Goal: Navigation & Orientation: Find specific page/section

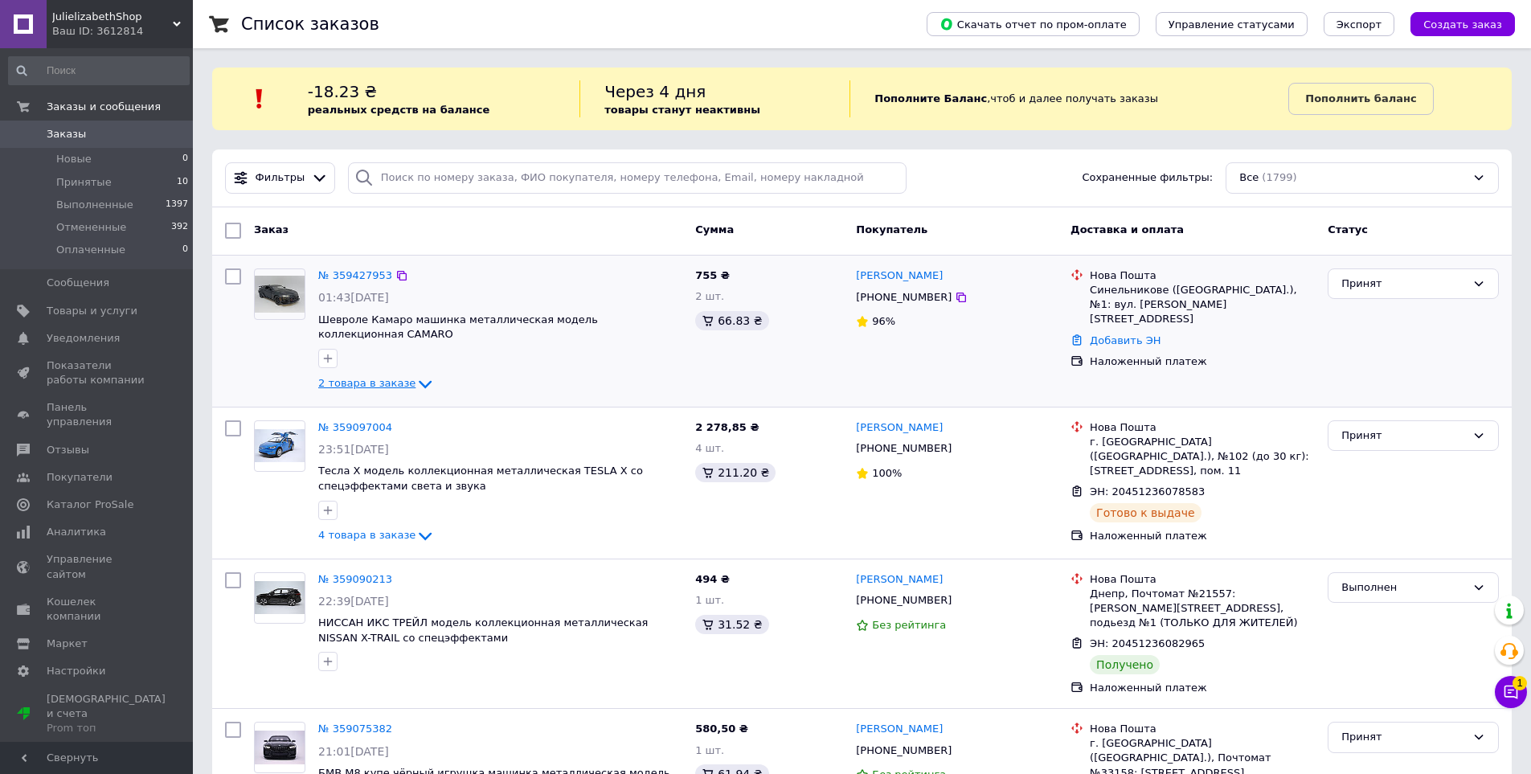
click at [415, 388] on icon at bounding box center [424, 383] width 19 height 19
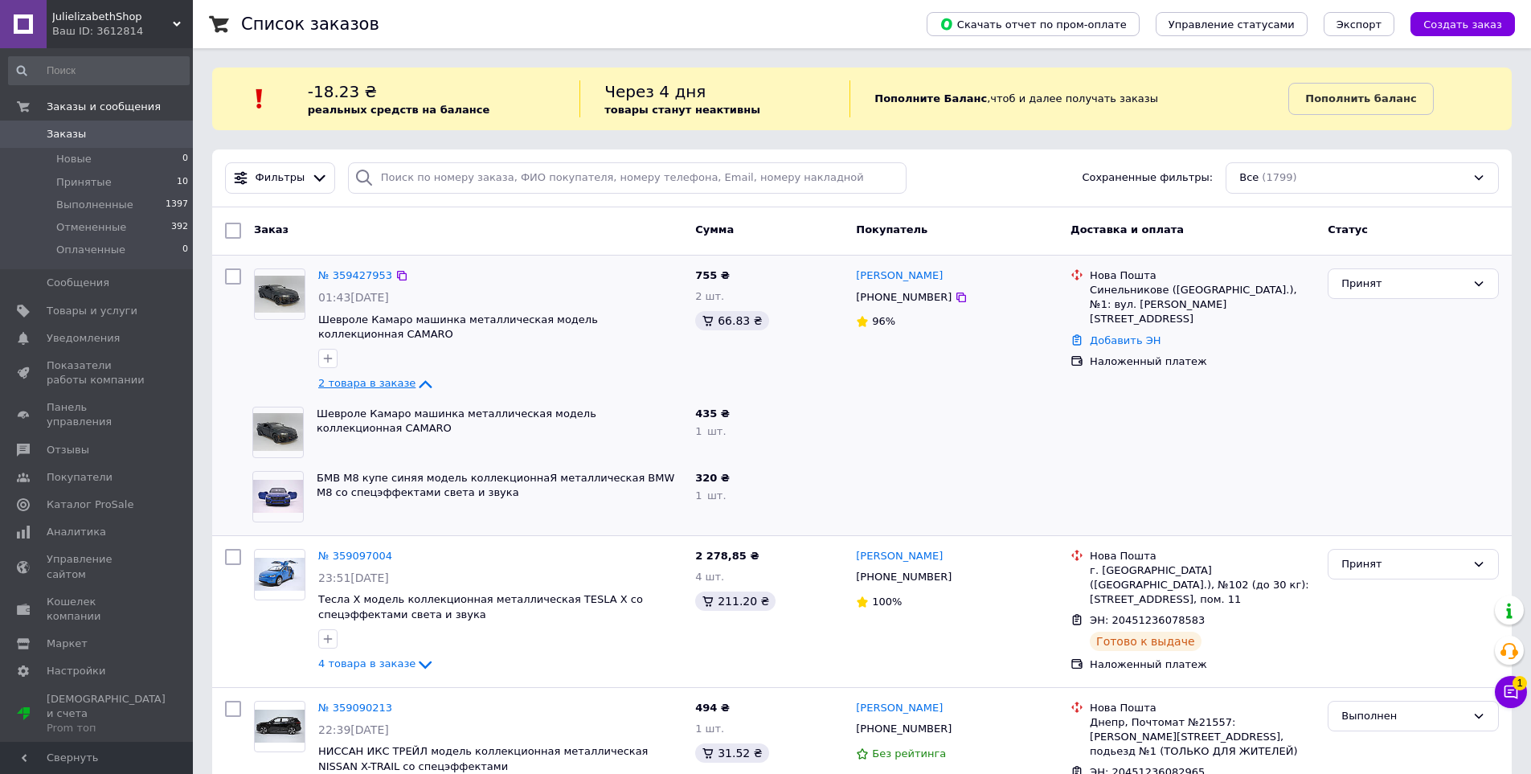
click at [415, 385] on icon at bounding box center [424, 383] width 19 height 19
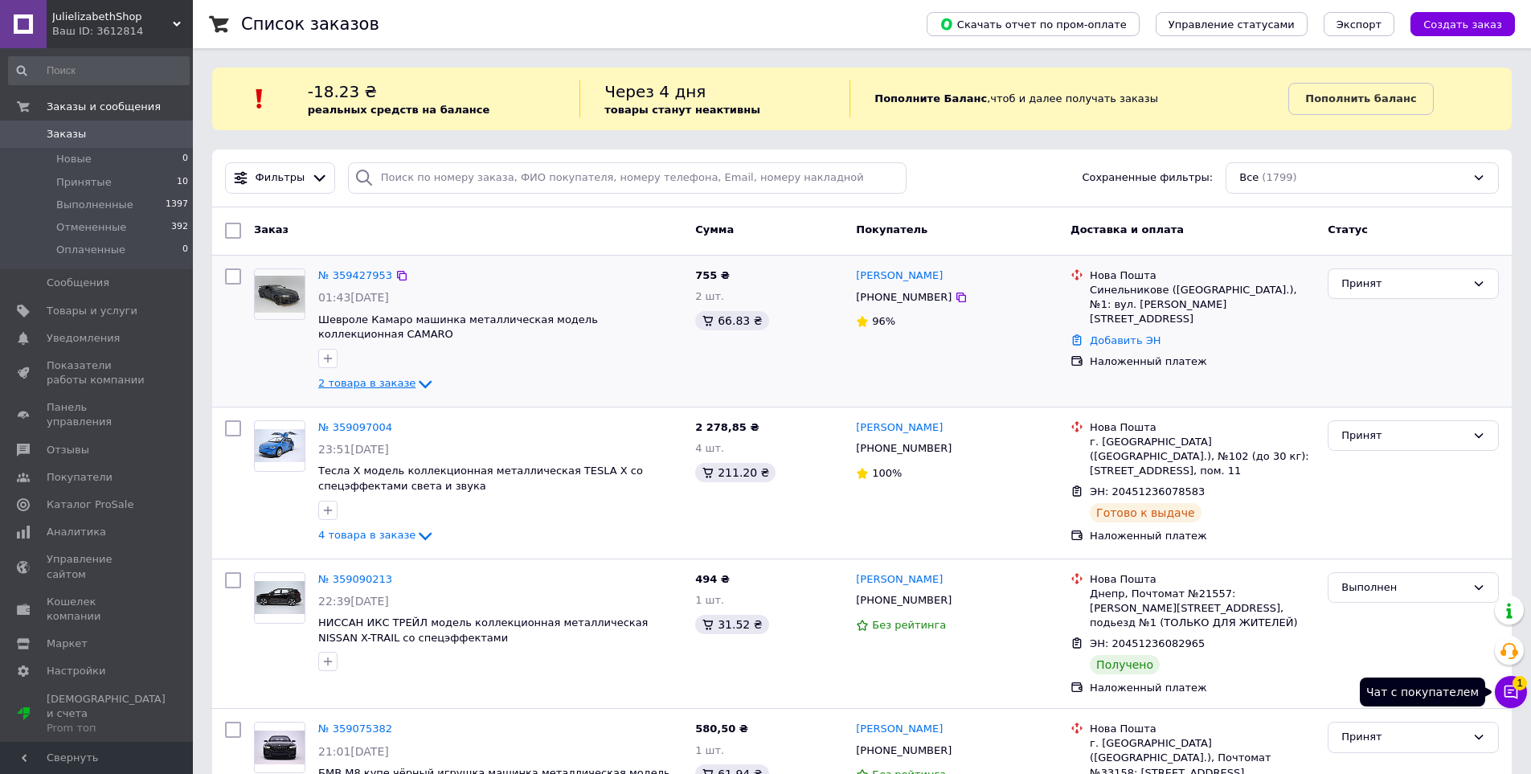
click at [1503, 694] on icon at bounding box center [1511, 692] width 16 height 16
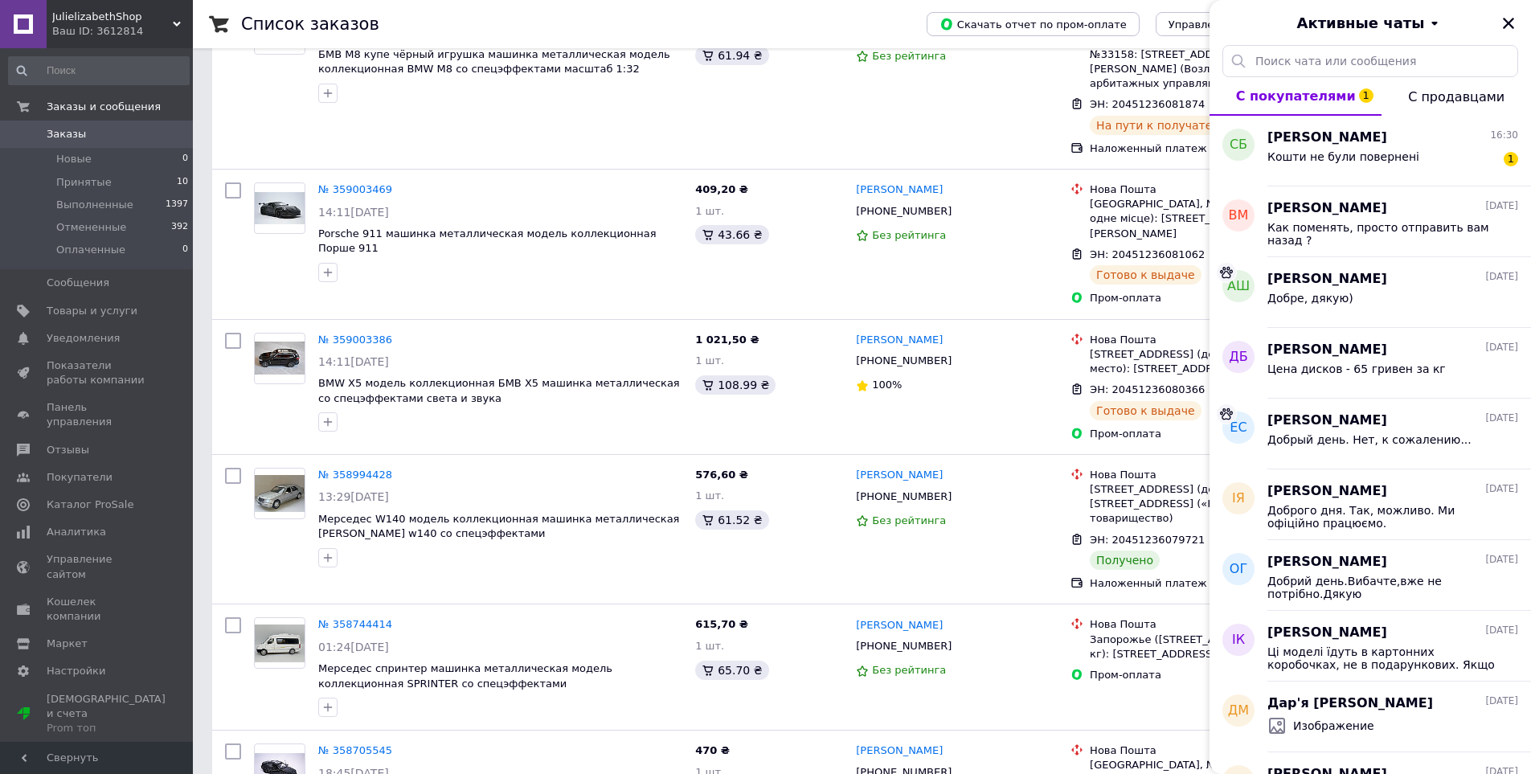
scroll to position [723, 0]
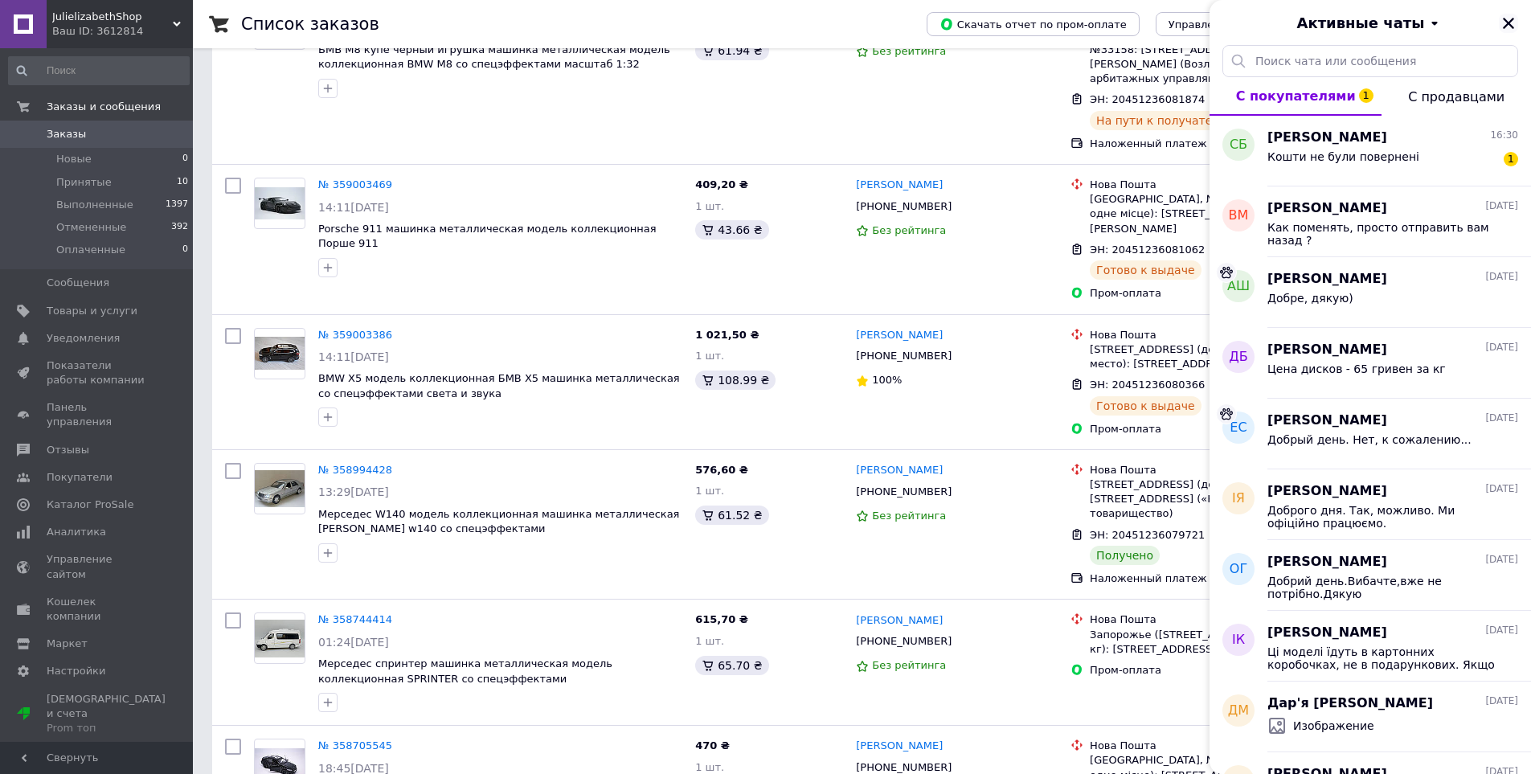
click at [1507, 23] on icon "Закрыть" at bounding box center [1508, 23] width 11 height 11
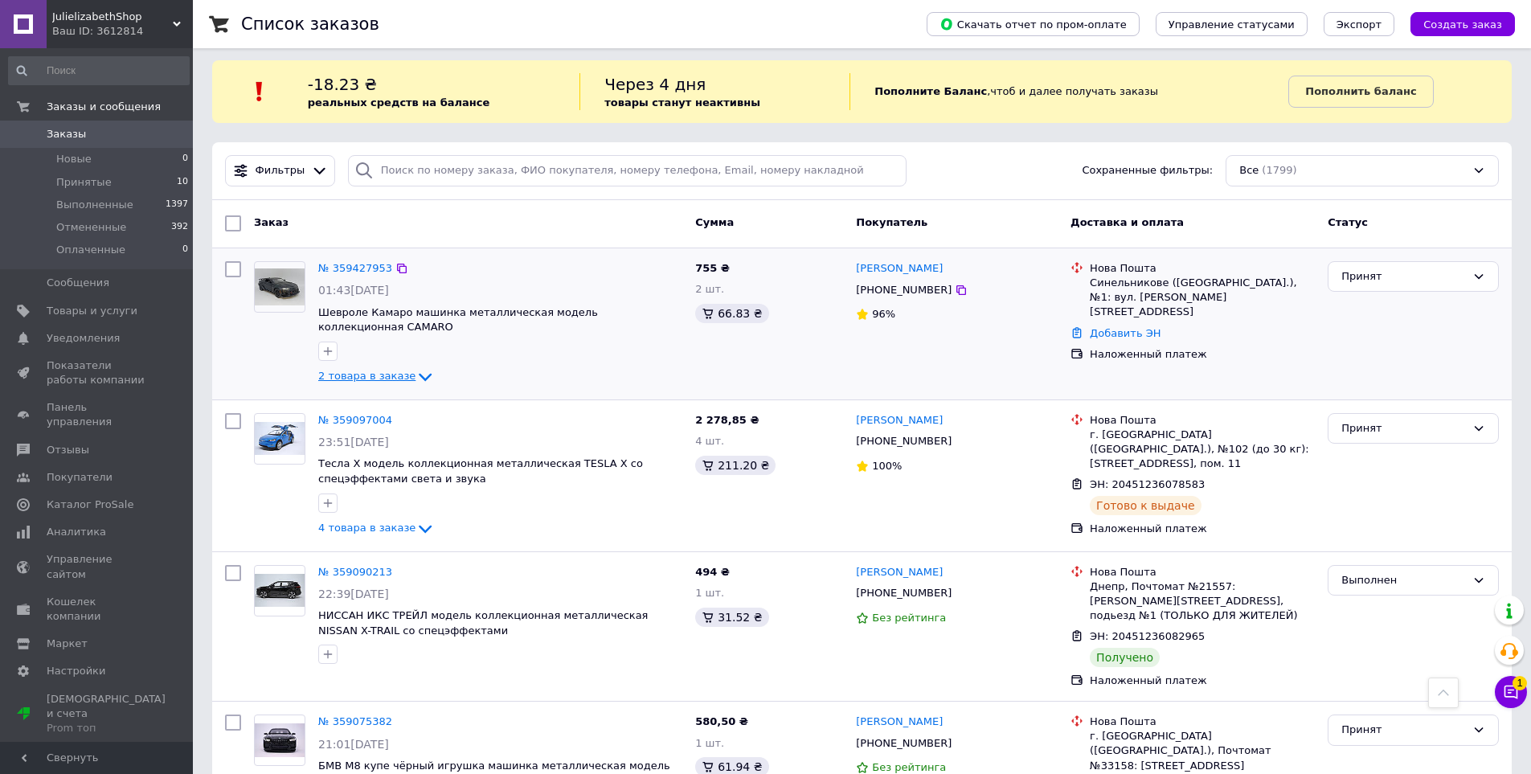
scroll to position [0, 0]
